Goal: Information Seeking & Learning: Find specific fact

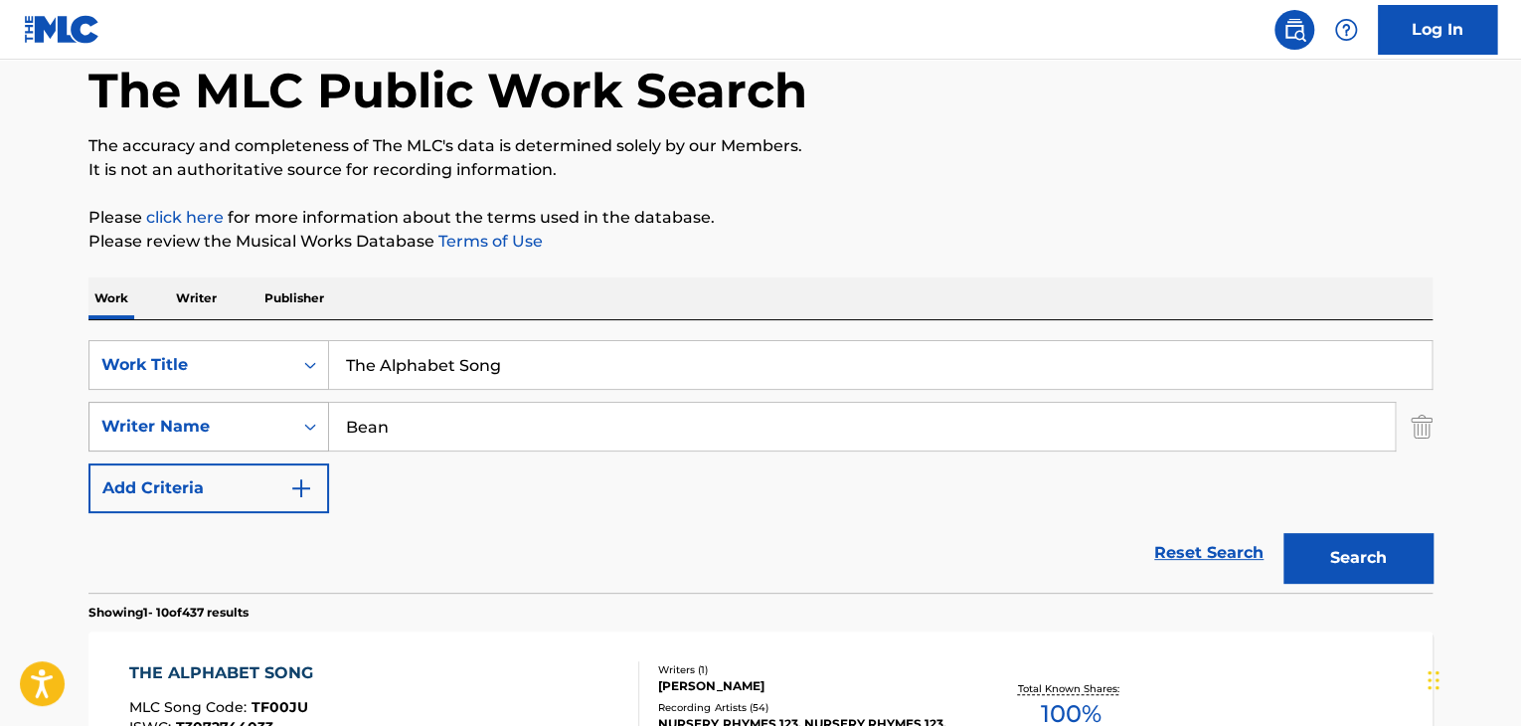
drag, startPoint x: 0, startPoint y: 0, endPoint x: 236, endPoint y: 423, distance: 483.9
paste input "Lanfeust Quest -"
drag, startPoint x: 505, startPoint y: 425, endPoint x: 56, endPoint y: 407, distance: 449.8
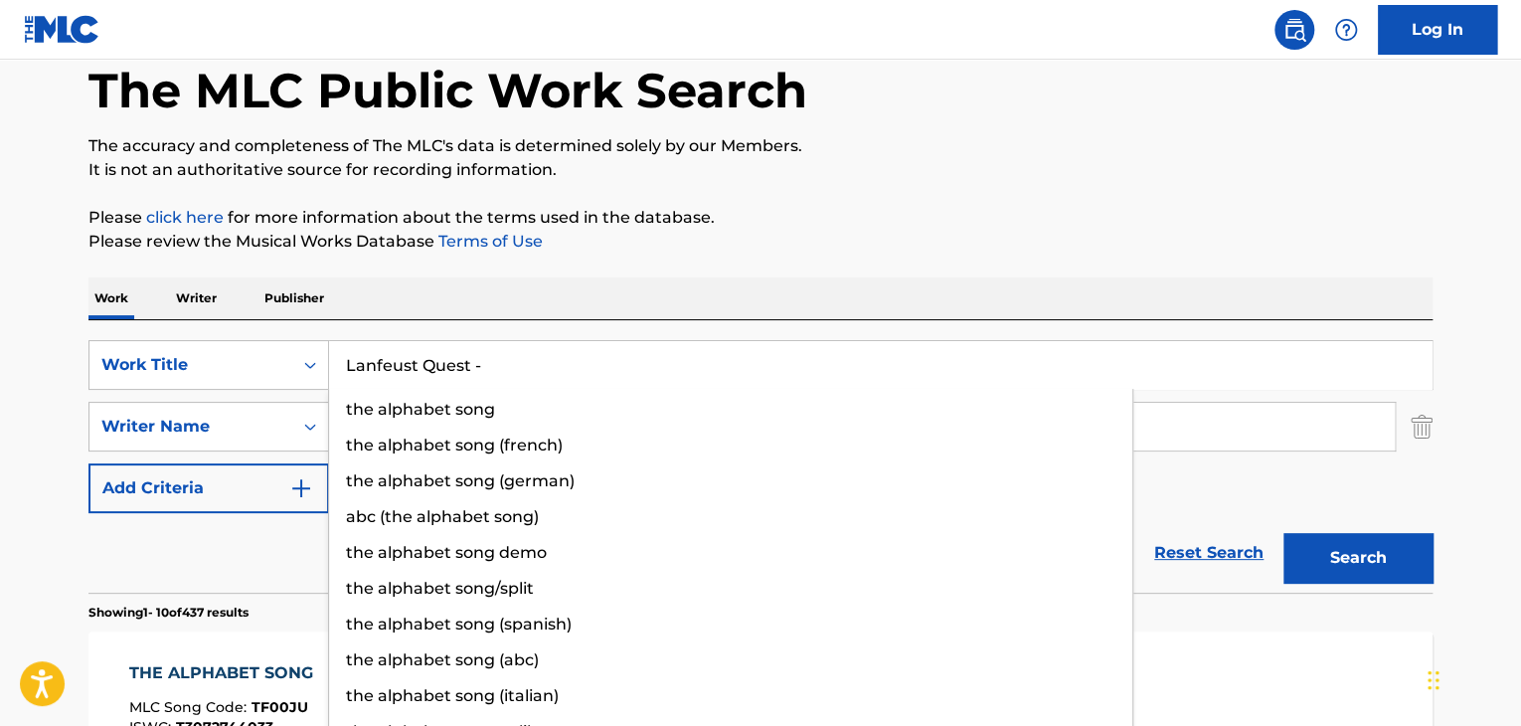
drag, startPoint x: 472, startPoint y: 368, endPoint x: 542, endPoint y: 367, distance: 69.6
click at [542, 367] on input "Lanfeust Quest -" at bounding box center [880, 365] width 1103 height 48
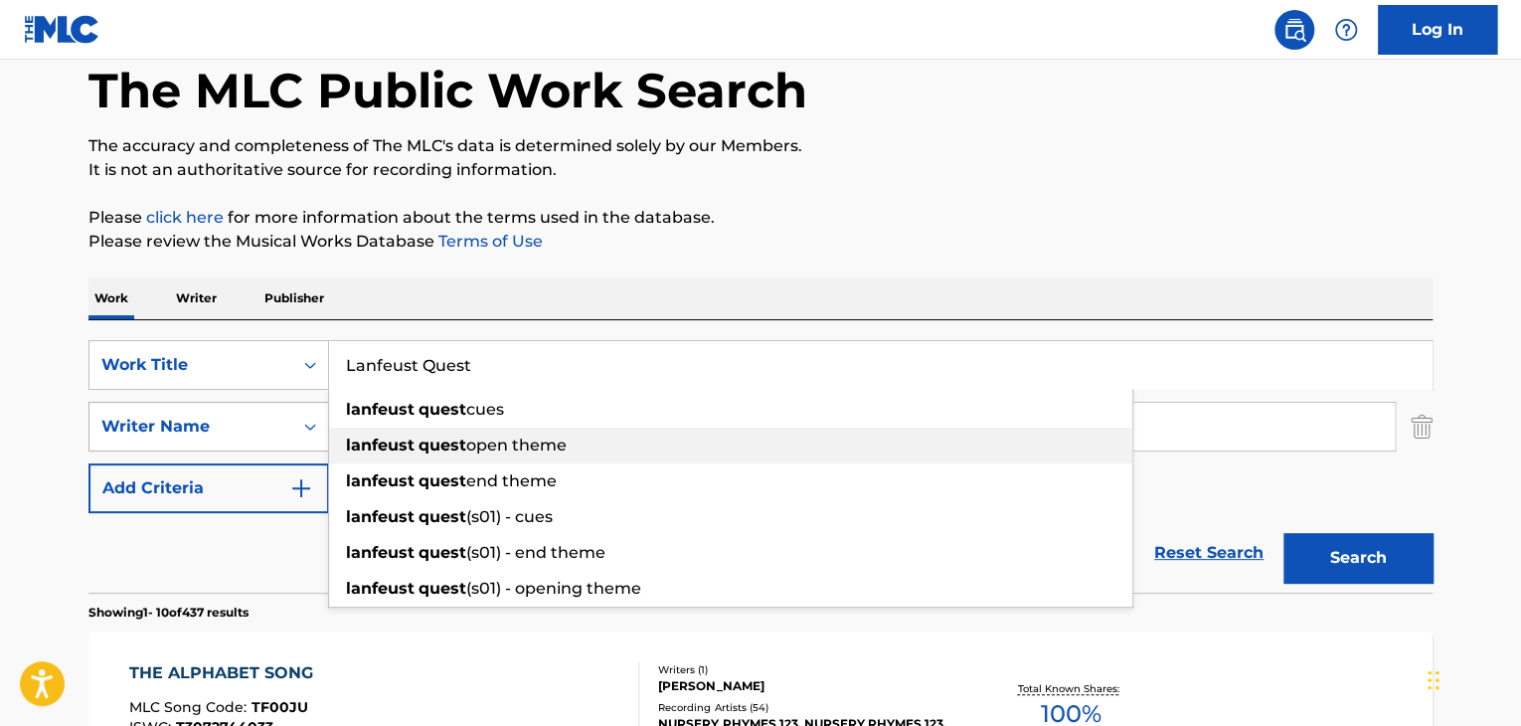
type input "Lanfeust Quest"
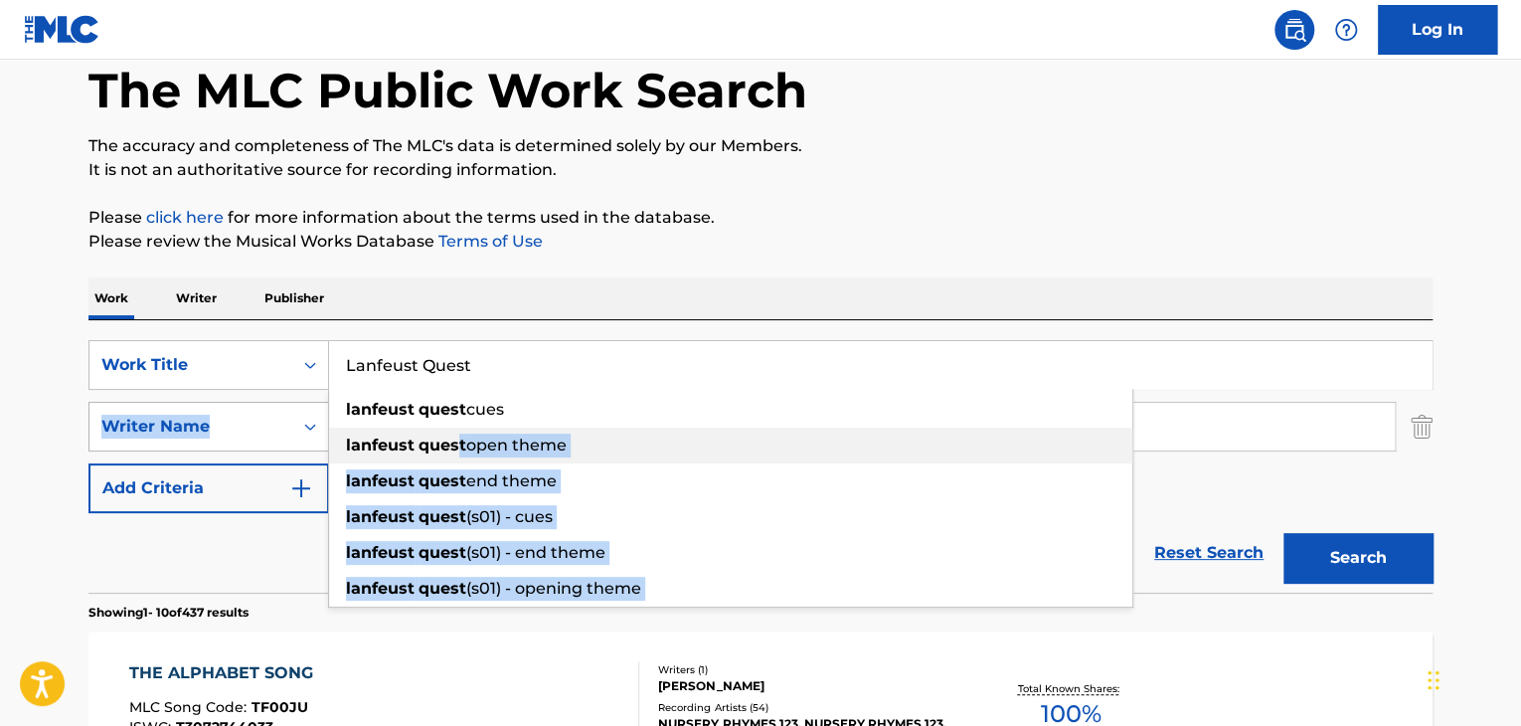
click at [244, 431] on div "SearchWithCriteriacd7a0b14-1f9c-41c0-806c-86bd7795f7bf Work Title Lanfeust Ques…" at bounding box center [760, 426] width 1344 height 173
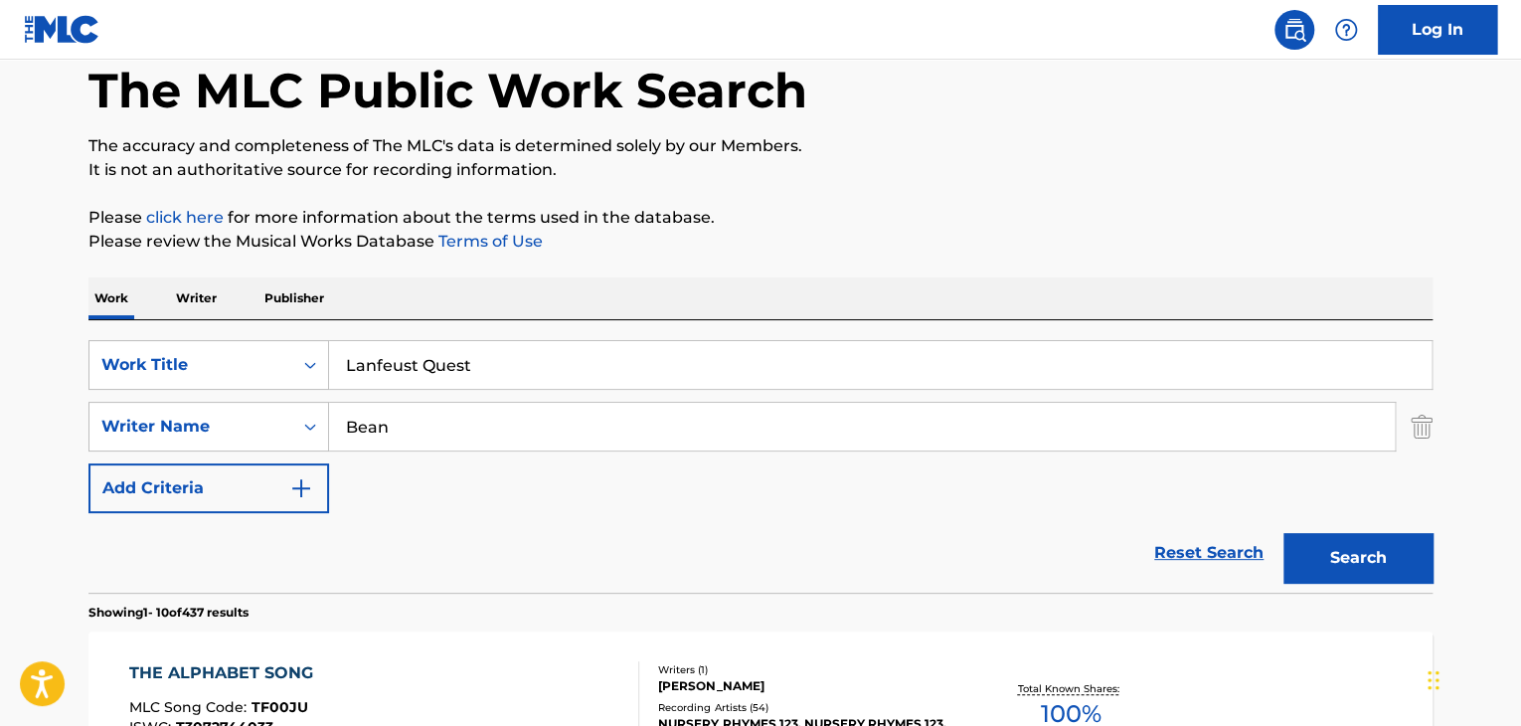
drag, startPoint x: 1192, startPoint y: 499, endPoint x: 524, endPoint y: 449, distance: 670.1
click at [1189, 499] on div "SearchWithCriteriacd7a0b14-1f9c-41c0-806c-86bd7795f7bf Work Title Lanfeust Ques…" at bounding box center [760, 426] width 1344 height 173
drag, startPoint x: 474, startPoint y: 432, endPoint x: 12, endPoint y: 406, distance: 463.1
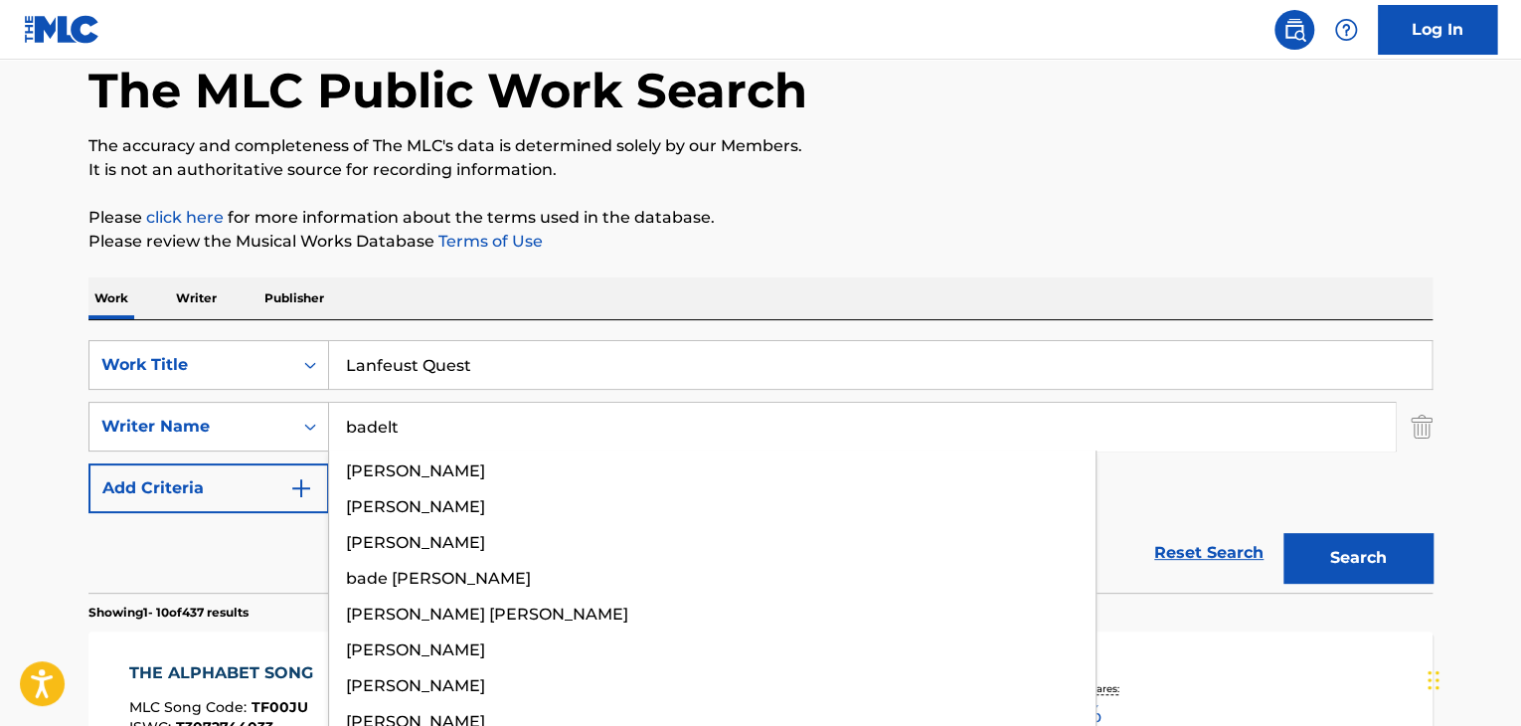
type input "badelt"
click at [1284, 533] on button "Search" at bounding box center [1358, 558] width 149 height 50
